Goal: Task Accomplishment & Management: Complete application form

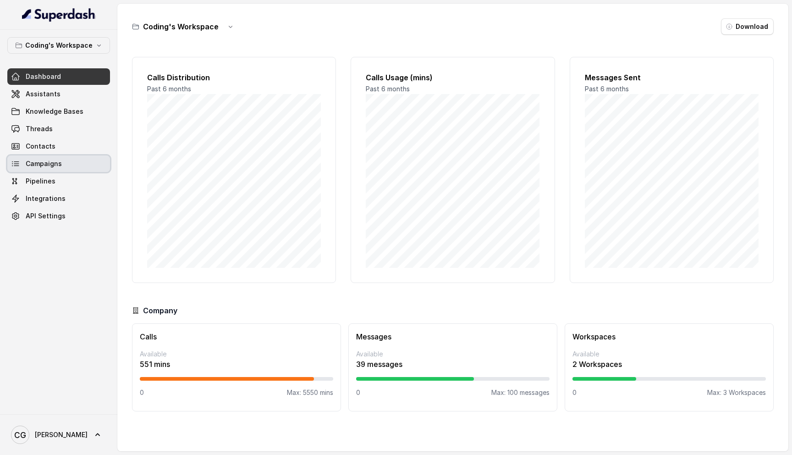
click at [51, 164] on span "Campaigns" at bounding box center [44, 163] width 36 height 9
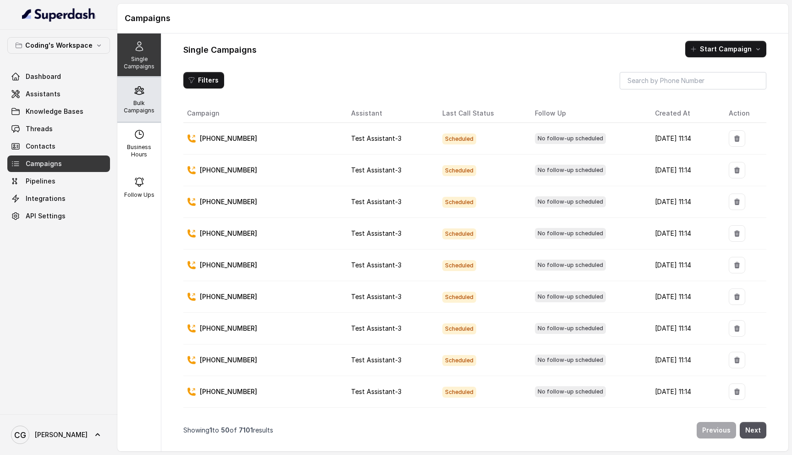
click at [143, 100] on p "Bulk Campaigns" at bounding box center [139, 106] width 36 height 15
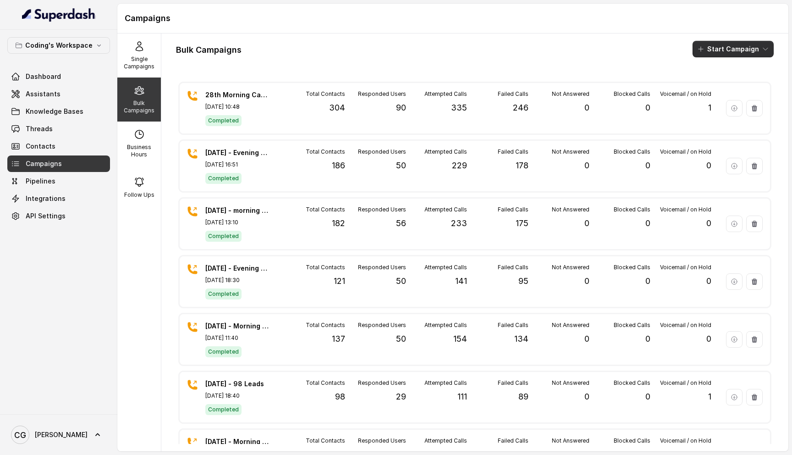
click at [738, 55] on button "Start Campaign" at bounding box center [733, 49] width 81 height 17
click at [724, 84] on div "Call" at bounding box center [721, 84] width 44 height 9
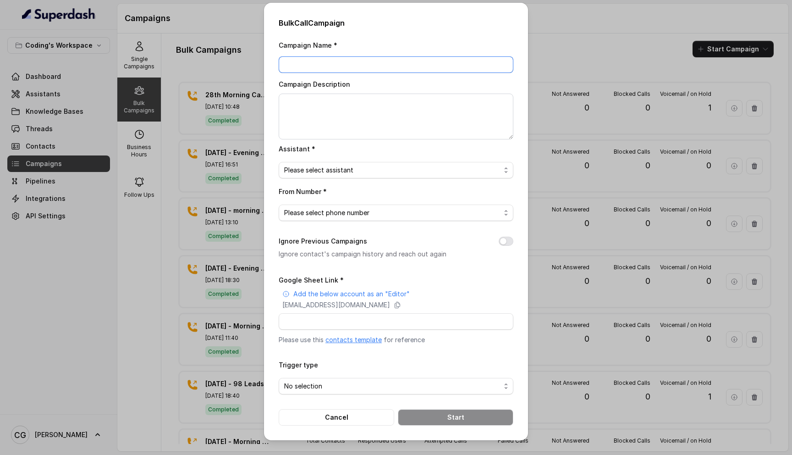
click at [328, 70] on input "Campaign Name *" at bounding box center [396, 64] width 235 height 17
type input "28th sept - Evening - 284"
click at [350, 116] on textarea "Campaign Description" at bounding box center [396, 117] width 235 height 46
paste textarea "28th sept - Evening - 284"
type textarea "28th sept - Evening - 284"
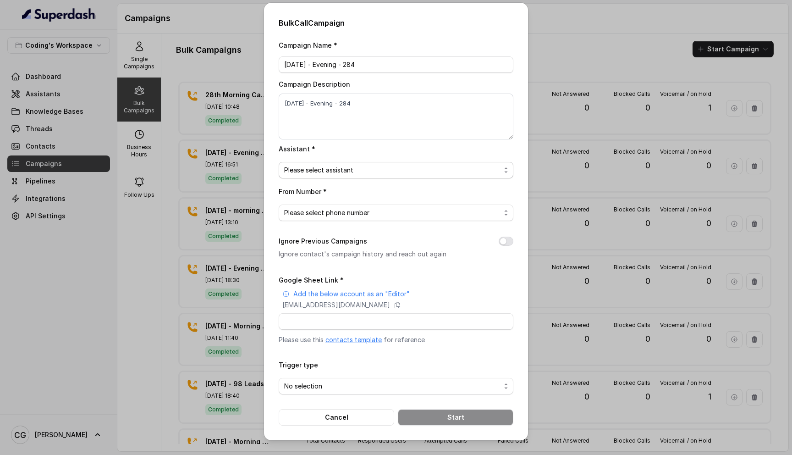
click at [340, 173] on span "Please select assistant" at bounding box center [392, 170] width 216 height 11
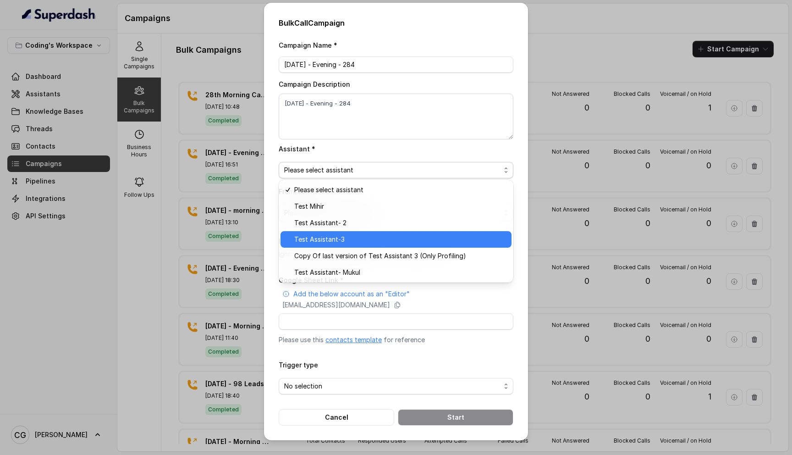
click at [337, 237] on span "Test Assistant-3" at bounding box center [400, 239] width 212 height 11
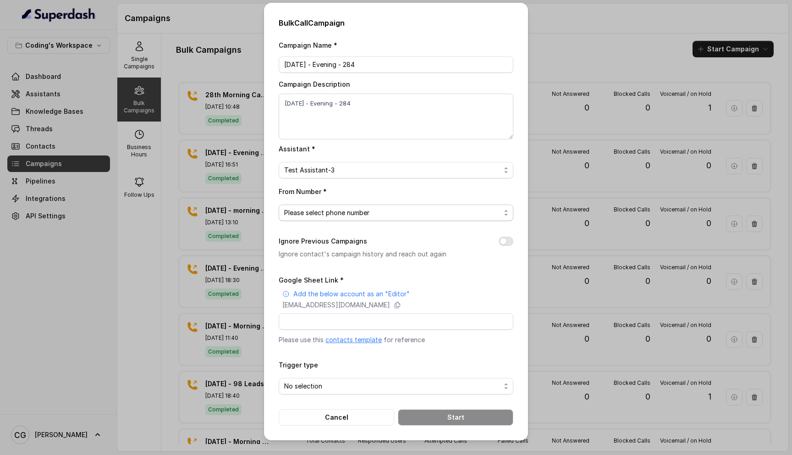
click at [378, 212] on span "Please select phone number" at bounding box center [392, 212] width 216 height 11
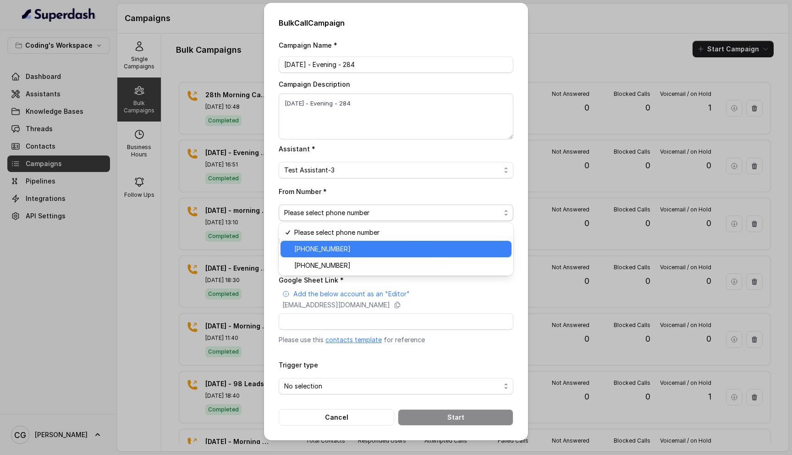
click at [356, 250] on span "+917969024122" at bounding box center [400, 248] width 212 height 11
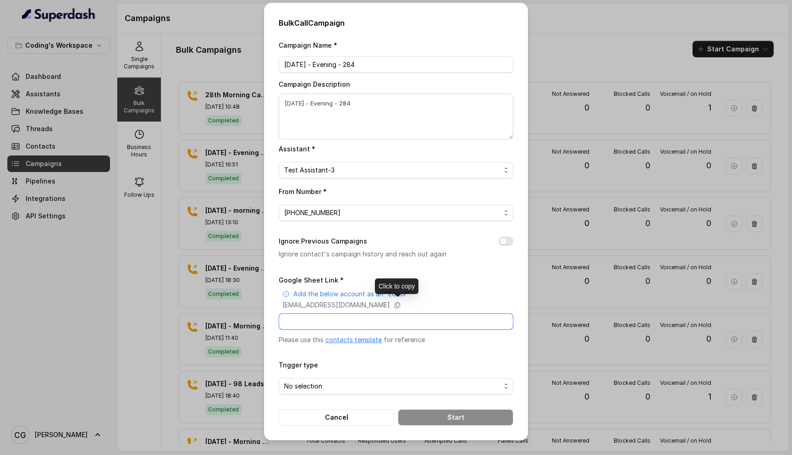
click at [346, 324] on input "Google Sheet Link *" at bounding box center [396, 321] width 235 height 17
paste input "https://docs.google.com/spreadsheets/d/1A2wboZQVYg-uMtBP2cpGqMON2KG2ZknB_TETAkn…"
type input "https://docs.google.com/spreadsheets/d/1A2wboZQVYg-uMtBP2cpGqMON2KG2ZknB_TETAkn…"
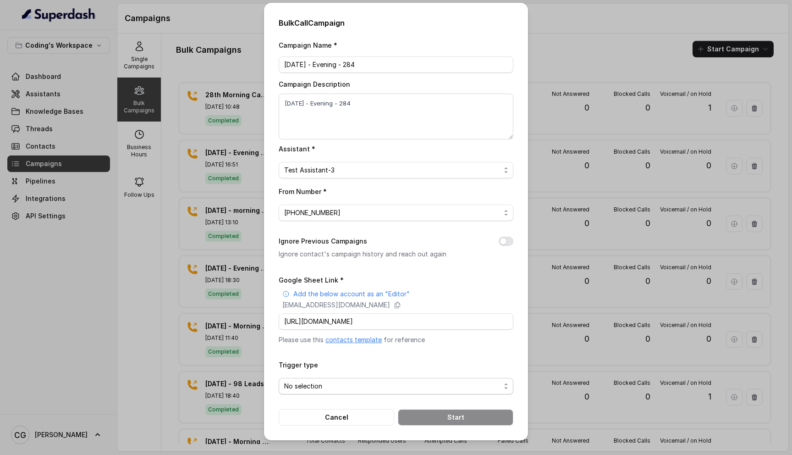
click at [331, 378] on span "No selection" at bounding box center [396, 386] width 235 height 17
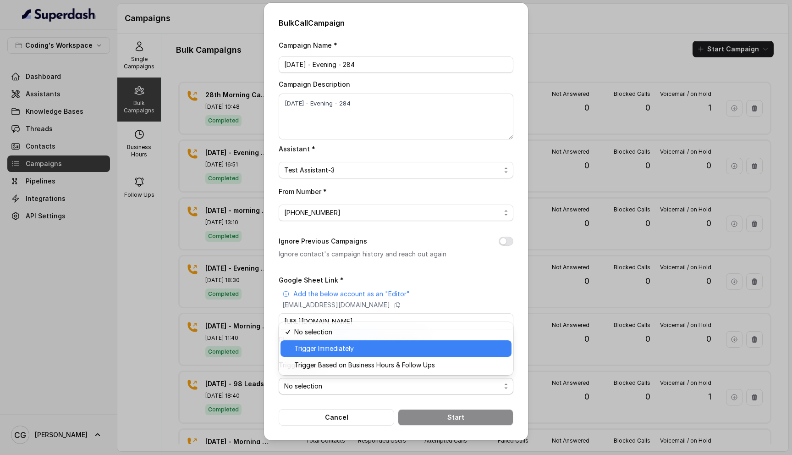
click at [366, 347] on span "Trigger Immediately" at bounding box center [400, 348] width 212 height 11
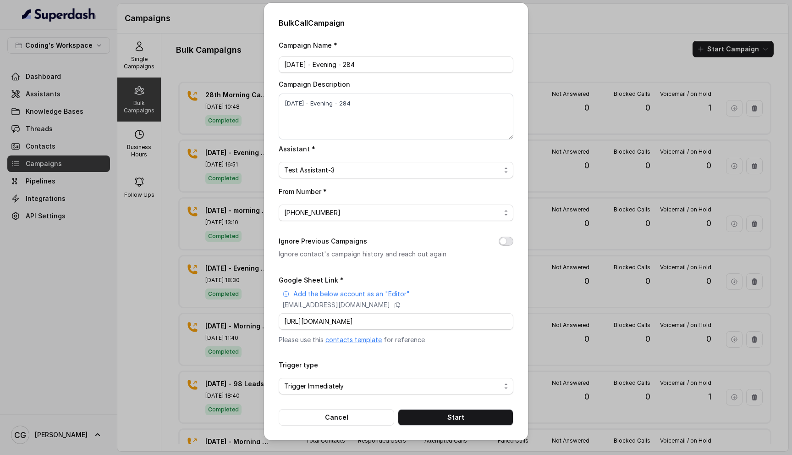
click at [506, 240] on button "Ignore Previous Campaigns" at bounding box center [506, 241] width 15 height 9
click at [384, 324] on input "Google Sheet Link *" at bounding box center [396, 321] width 235 height 17
paste input "https://docs.google.com/spreadsheets/d/1A2wboZQVYg-uMtBP2cpGqMON2KG2ZknB_TETAkn…"
type input "https://docs.google.com/spreadsheets/d/1A2wboZQVYg-uMtBP2cpGqMON2KG2ZknB_TETAkn…"
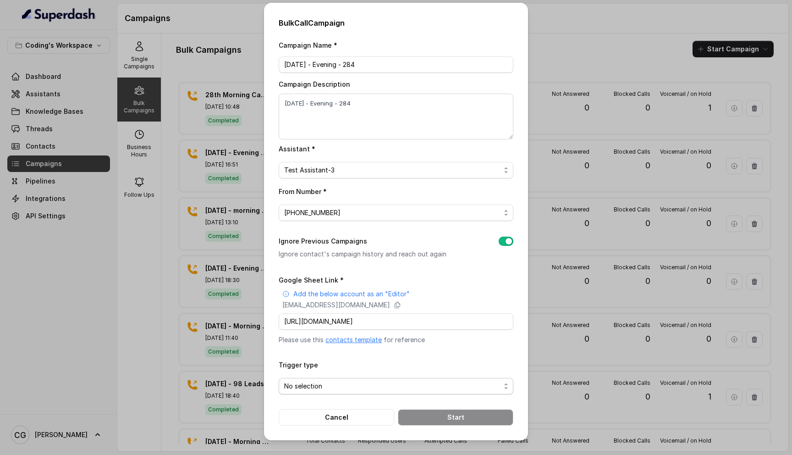
scroll to position [0, 0]
click at [331, 384] on span "No selection" at bounding box center [392, 385] width 216 height 11
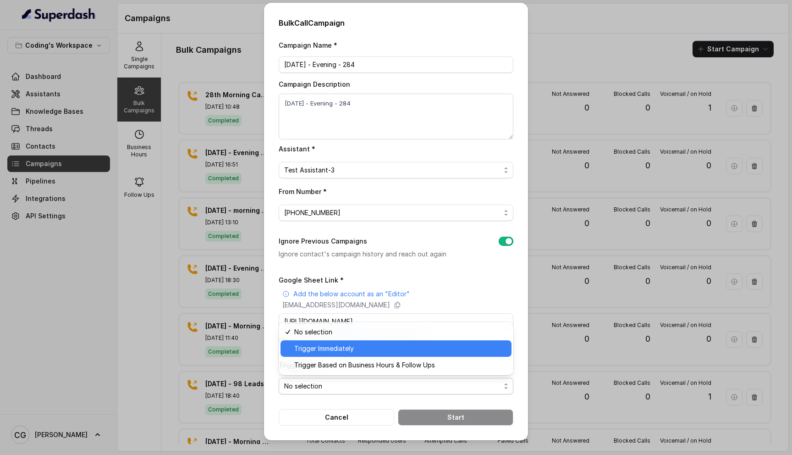
click at [382, 348] on span "Trigger Immediately" at bounding box center [400, 348] width 212 height 11
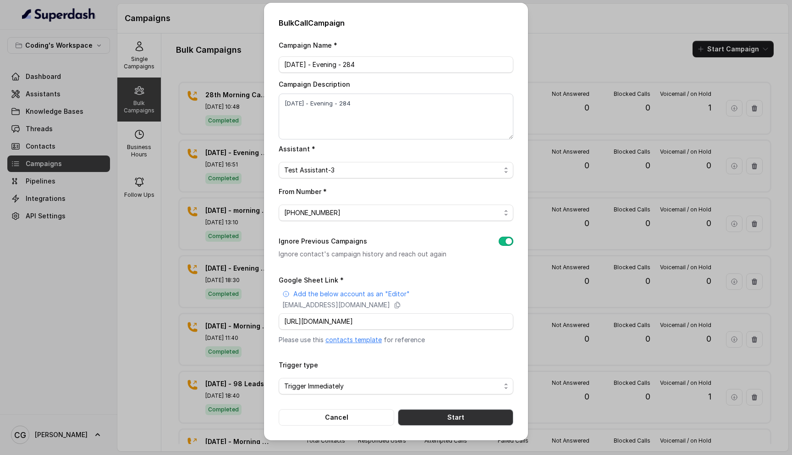
click at [420, 417] on button "Start" at bounding box center [456, 417] width 116 height 17
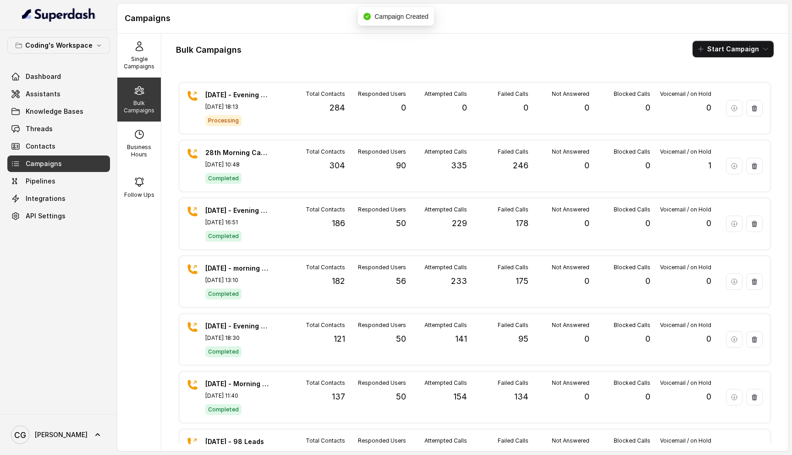
click at [473, 17] on h1 "Campaigns" at bounding box center [453, 18] width 656 height 15
